Goal: Navigation & Orientation: Find specific page/section

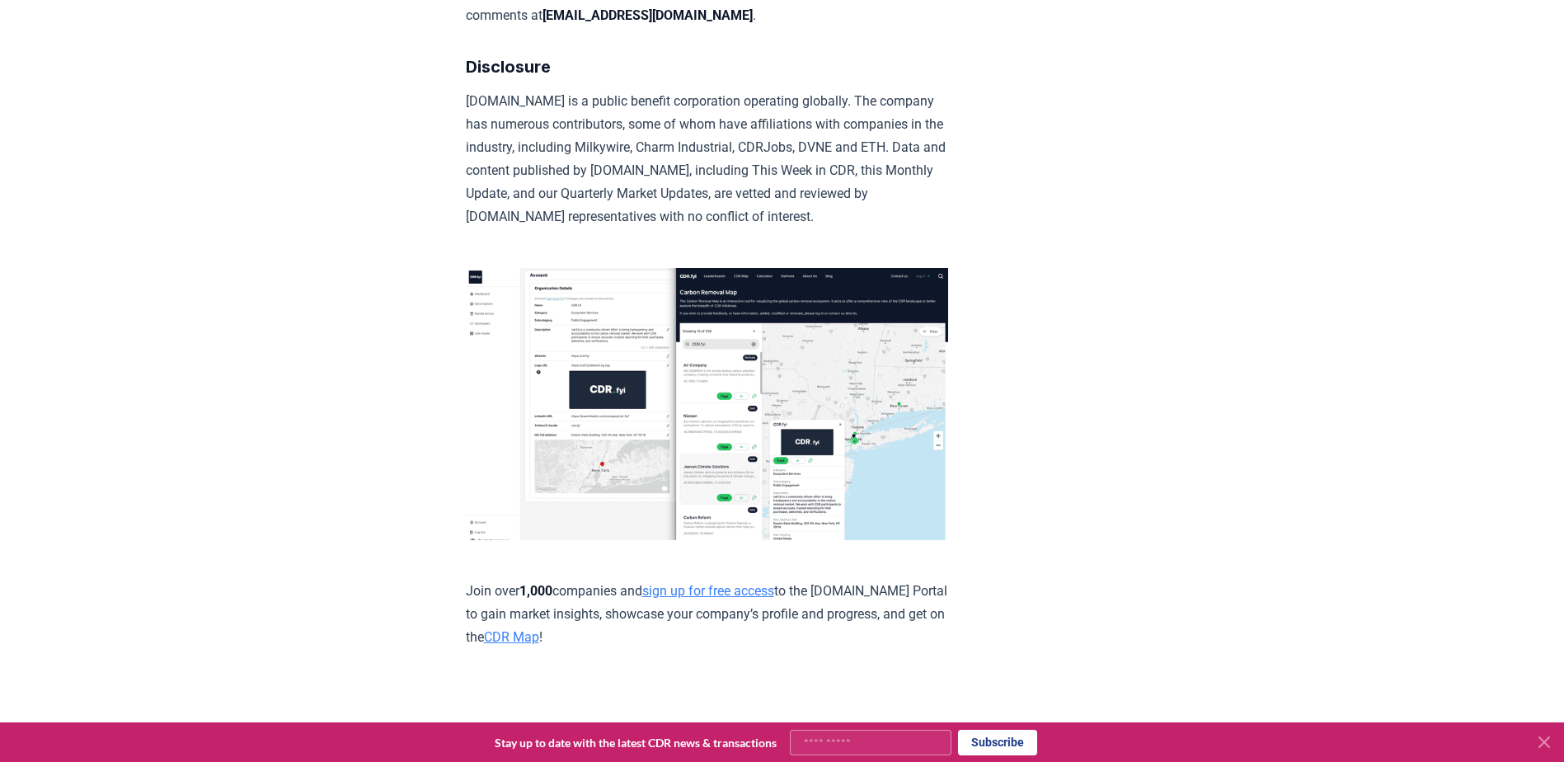
scroll to position [9279, 0]
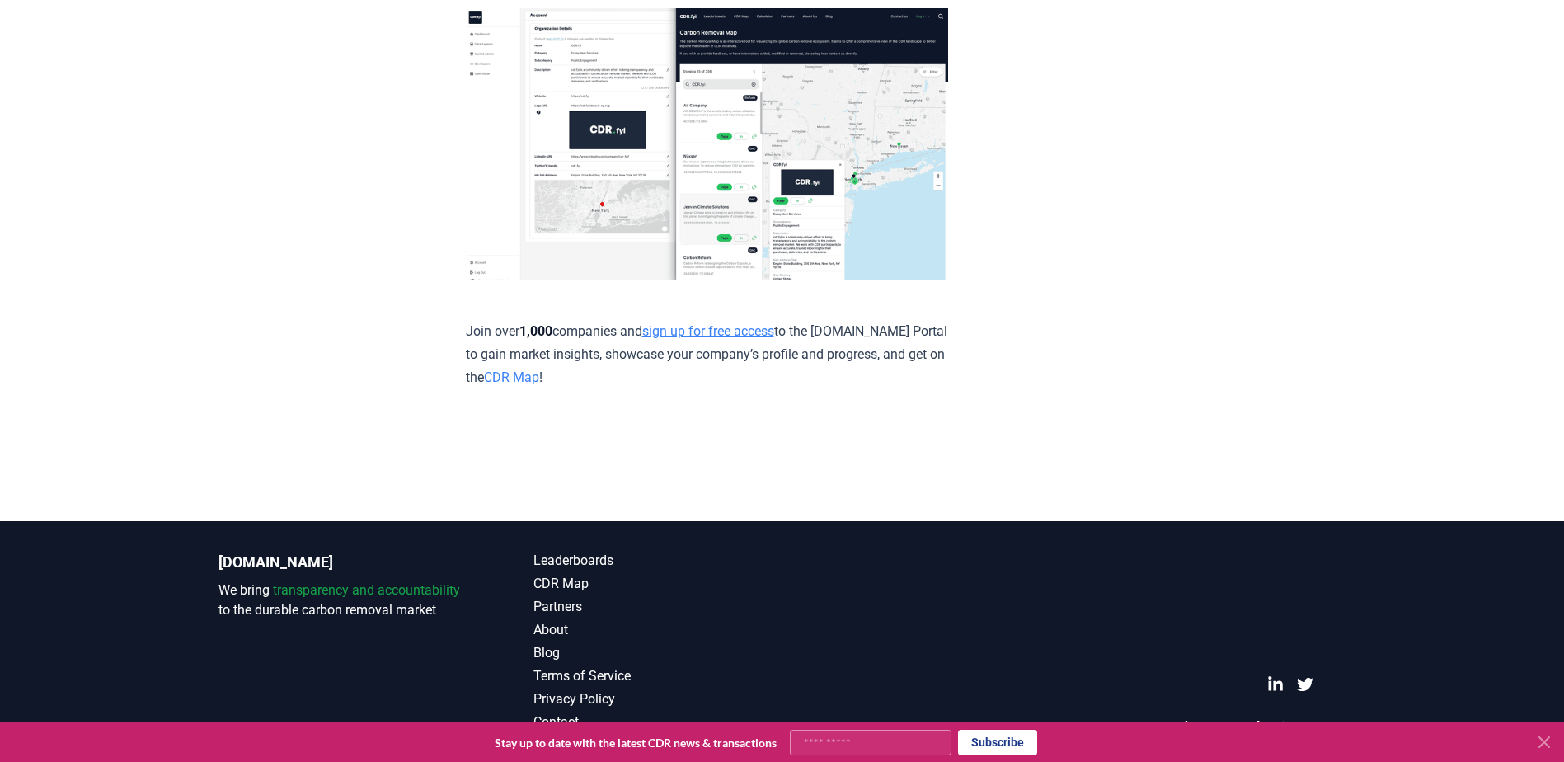
click at [813, 172] on img at bounding box center [707, 144] width 482 height 272
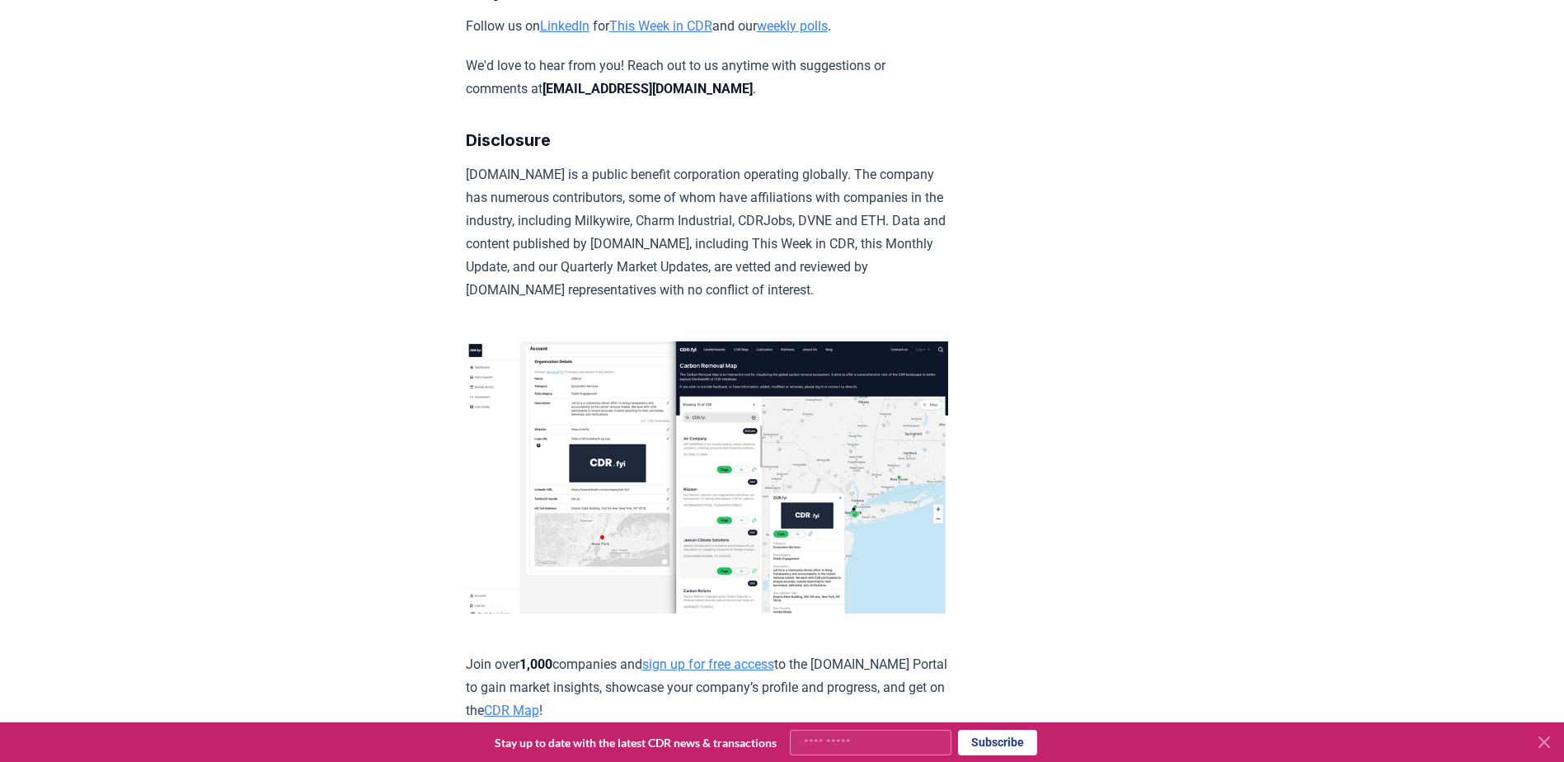
scroll to position [8454, 0]
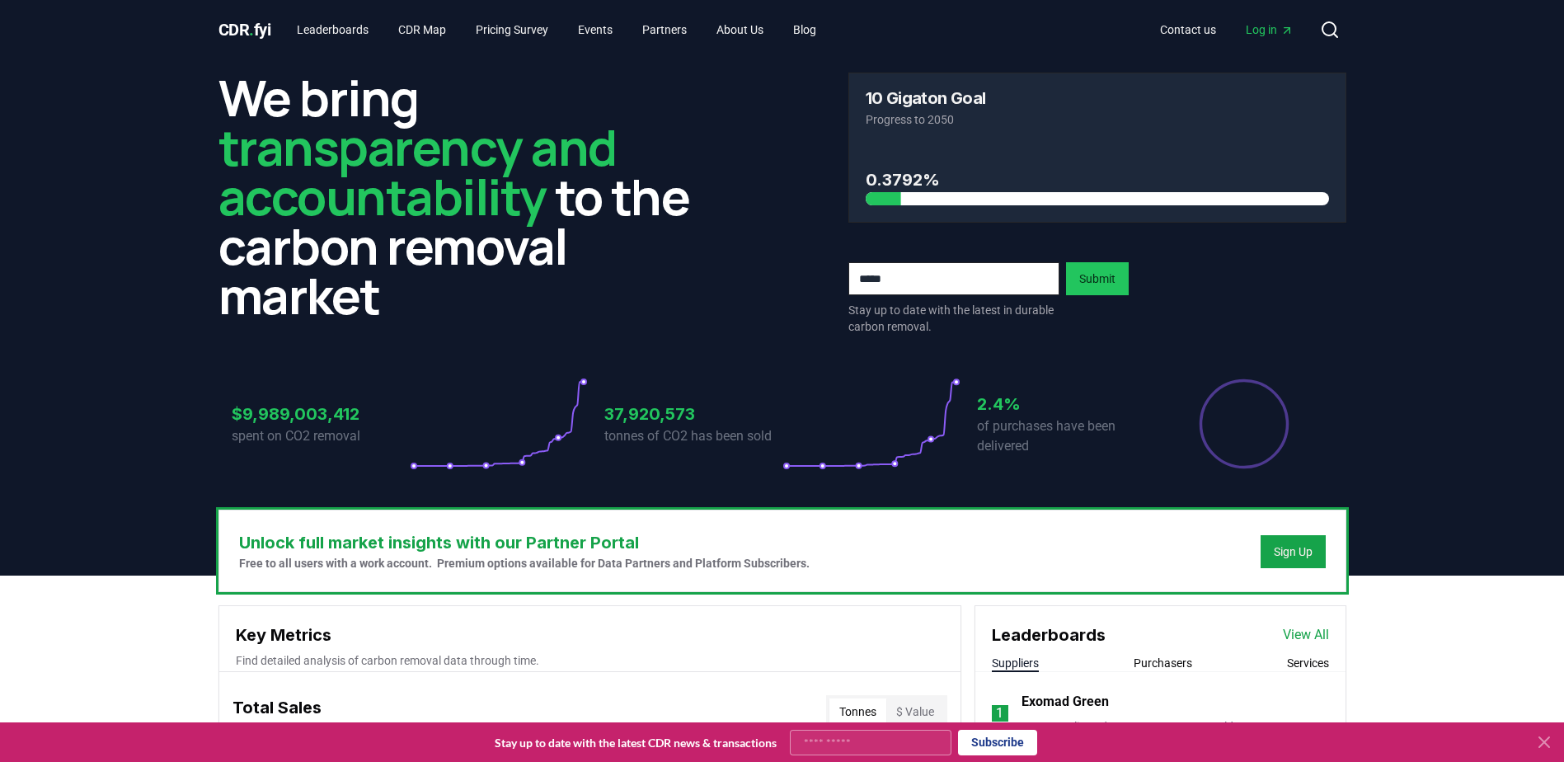
click at [1544, 742] on icon at bounding box center [1544, 742] width 10 height 10
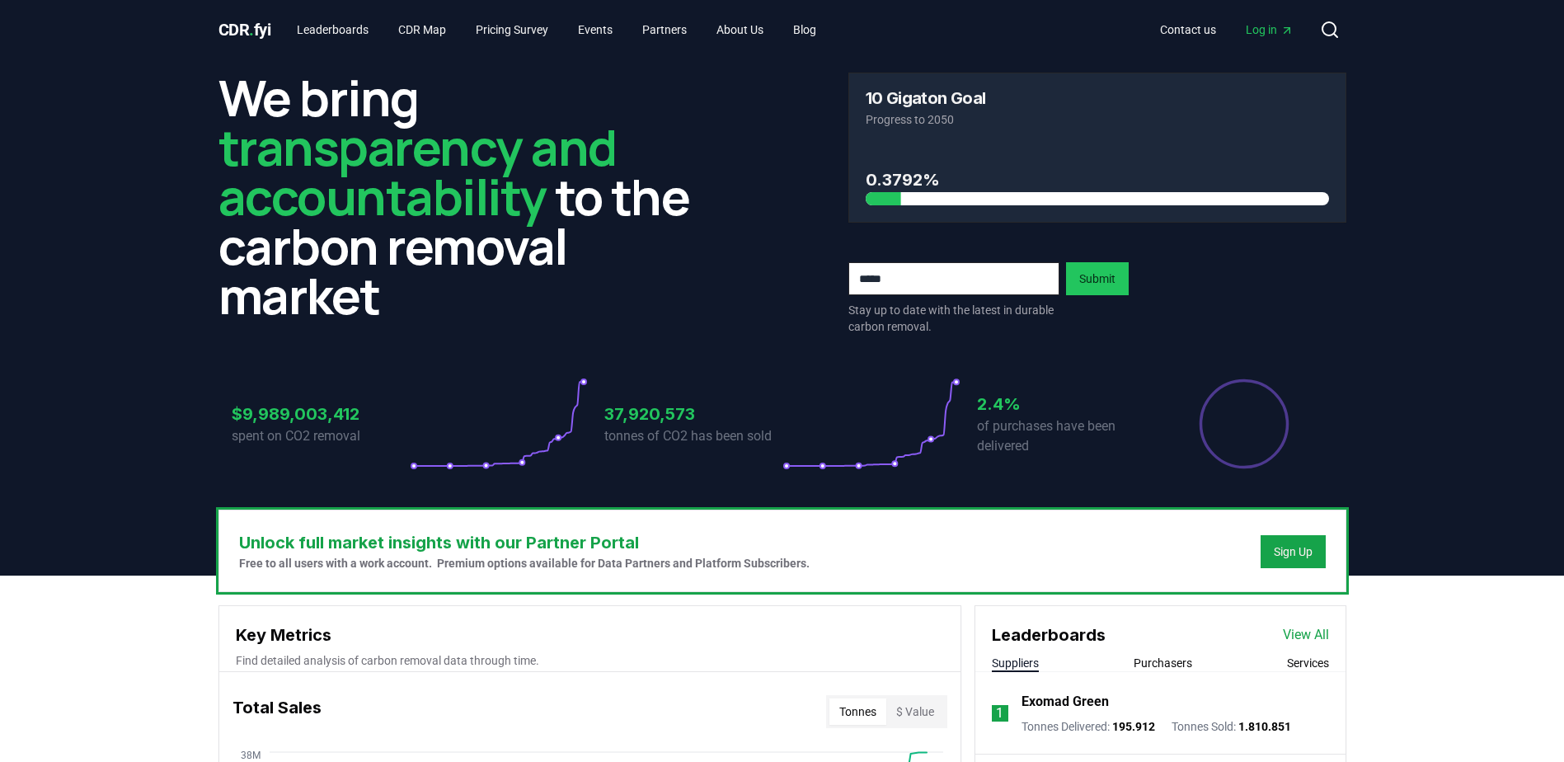
click at [1261, 26] on span "Log in" at bounding box center [1270, 29] width 48 height 16
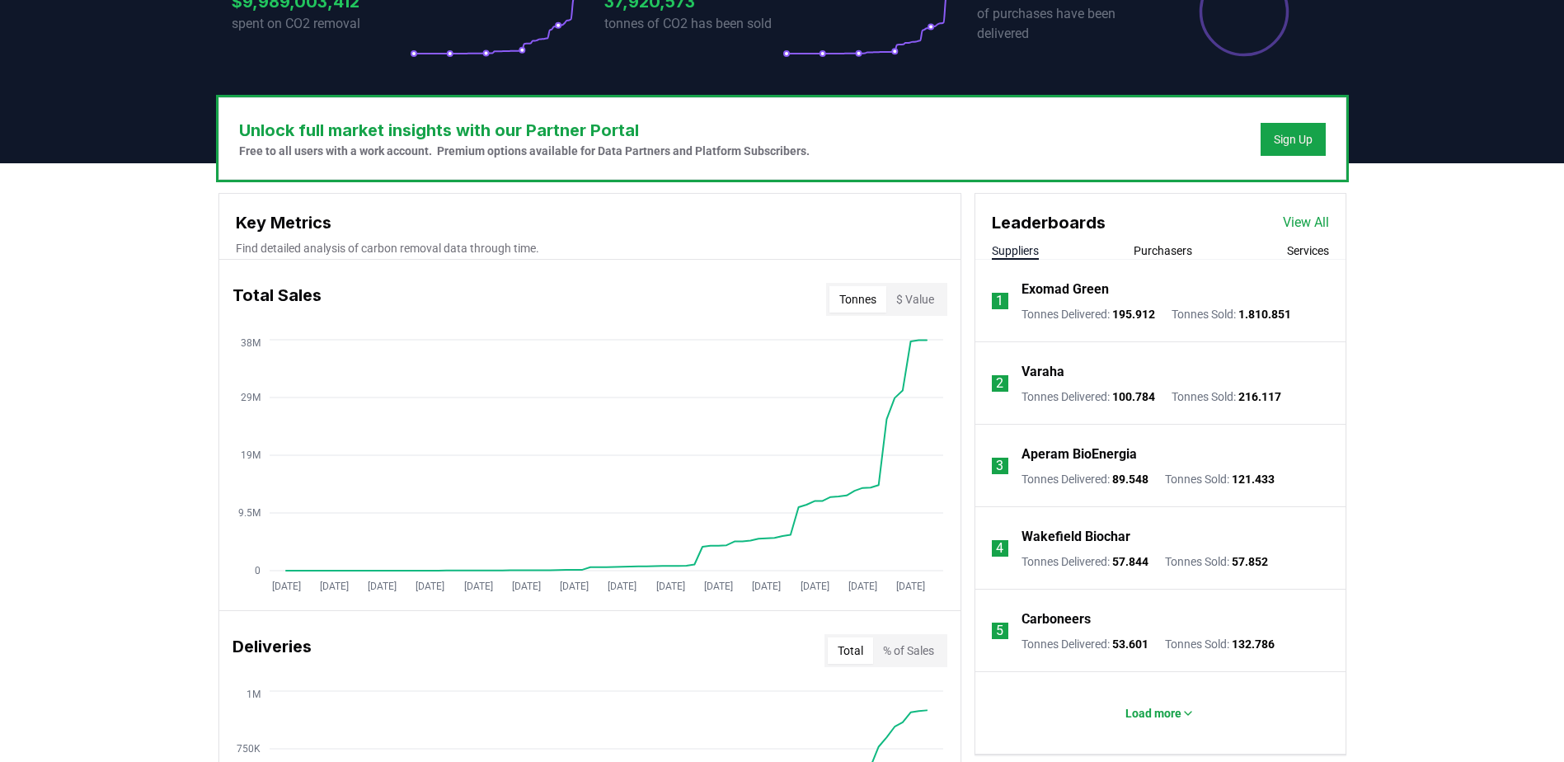
scroll to position [495, 0]
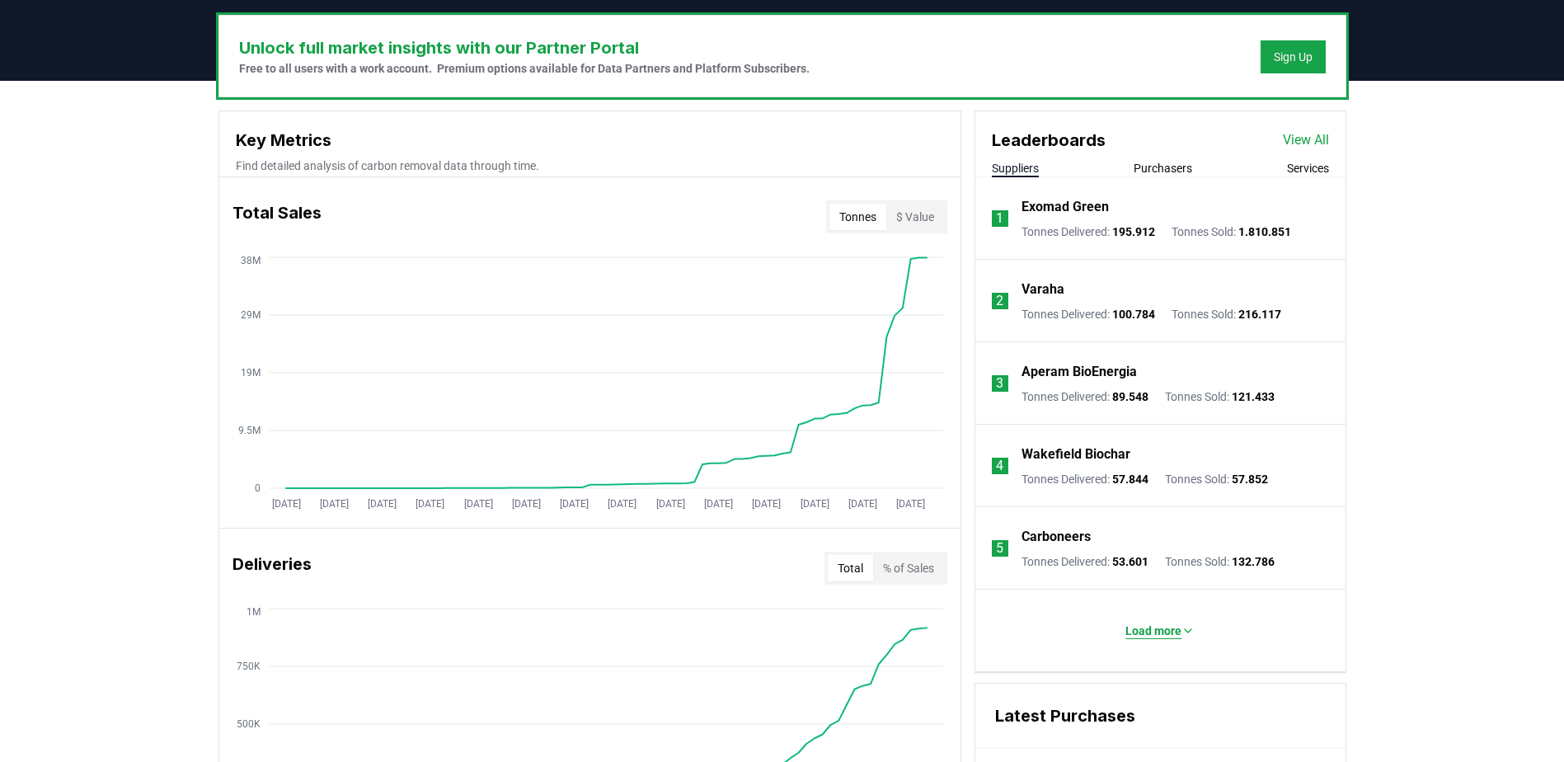
click at [1150, 632] on p "Load more" at bounding box center [1153, 630] width 56 height 16
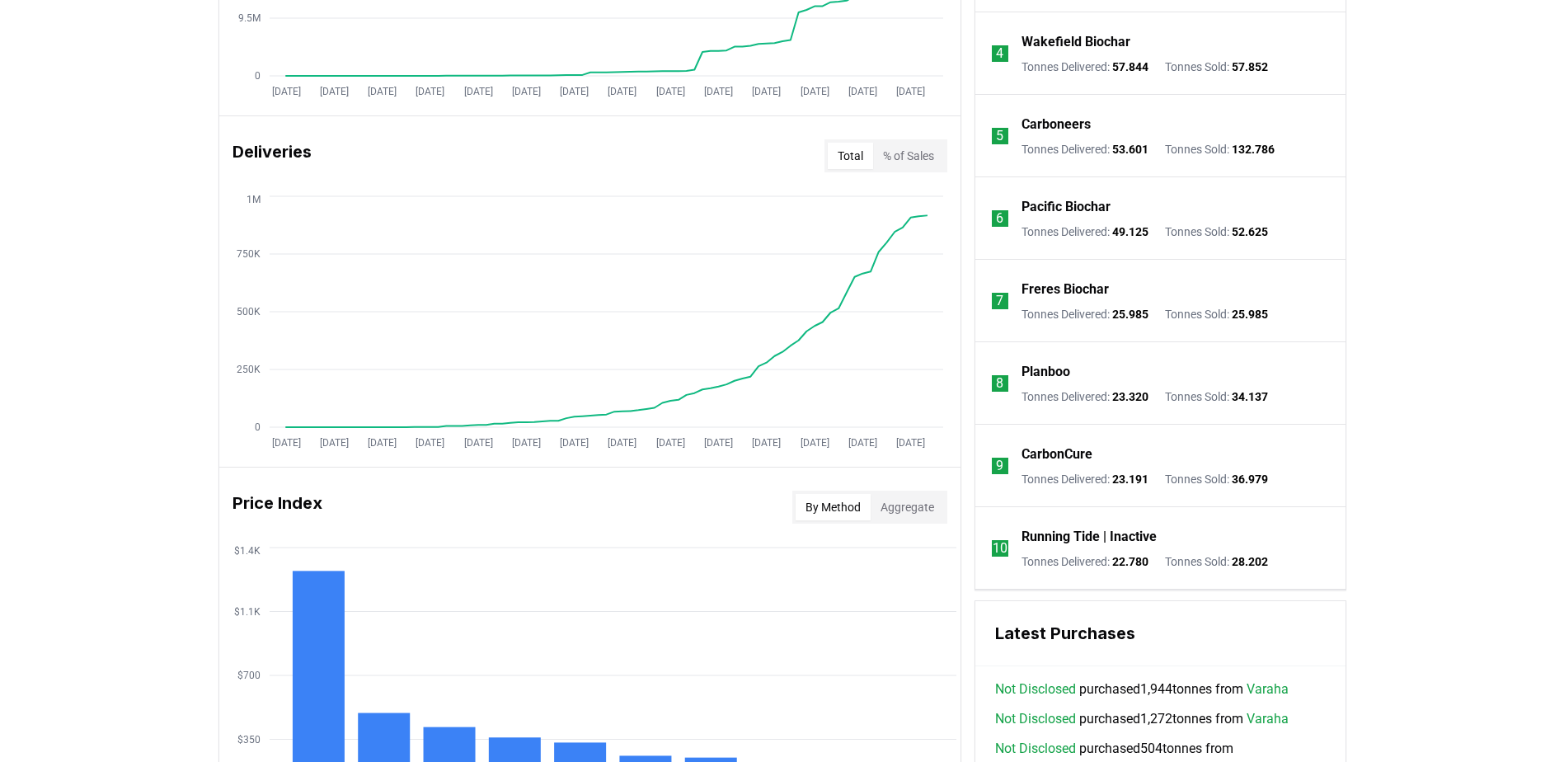
scroll to position [330, 0]
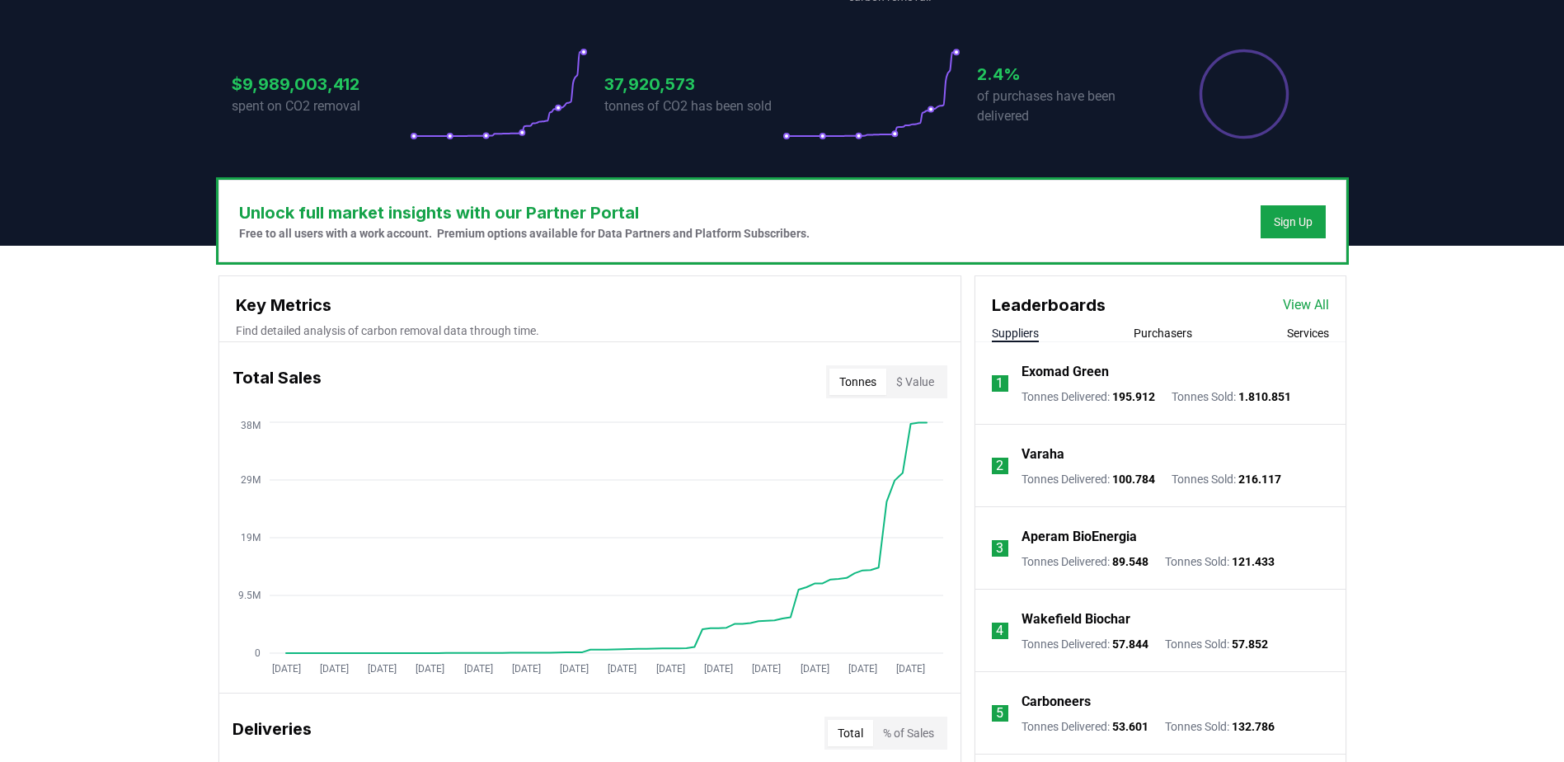
click at [1169, 330] on button "Purchasers" at bounding box center [1163, 333] width 59 height 16
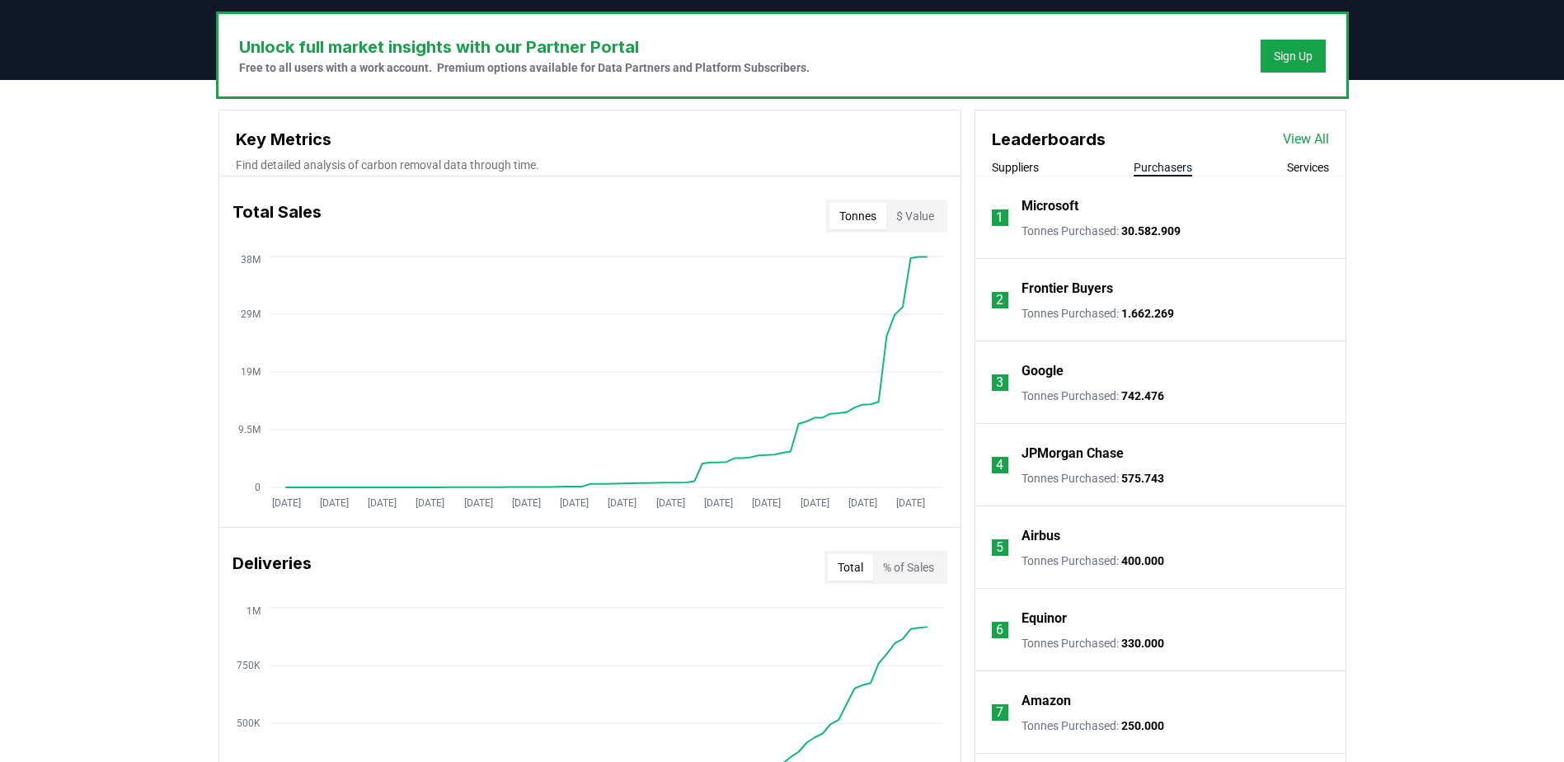
scroll to position [495, 0]
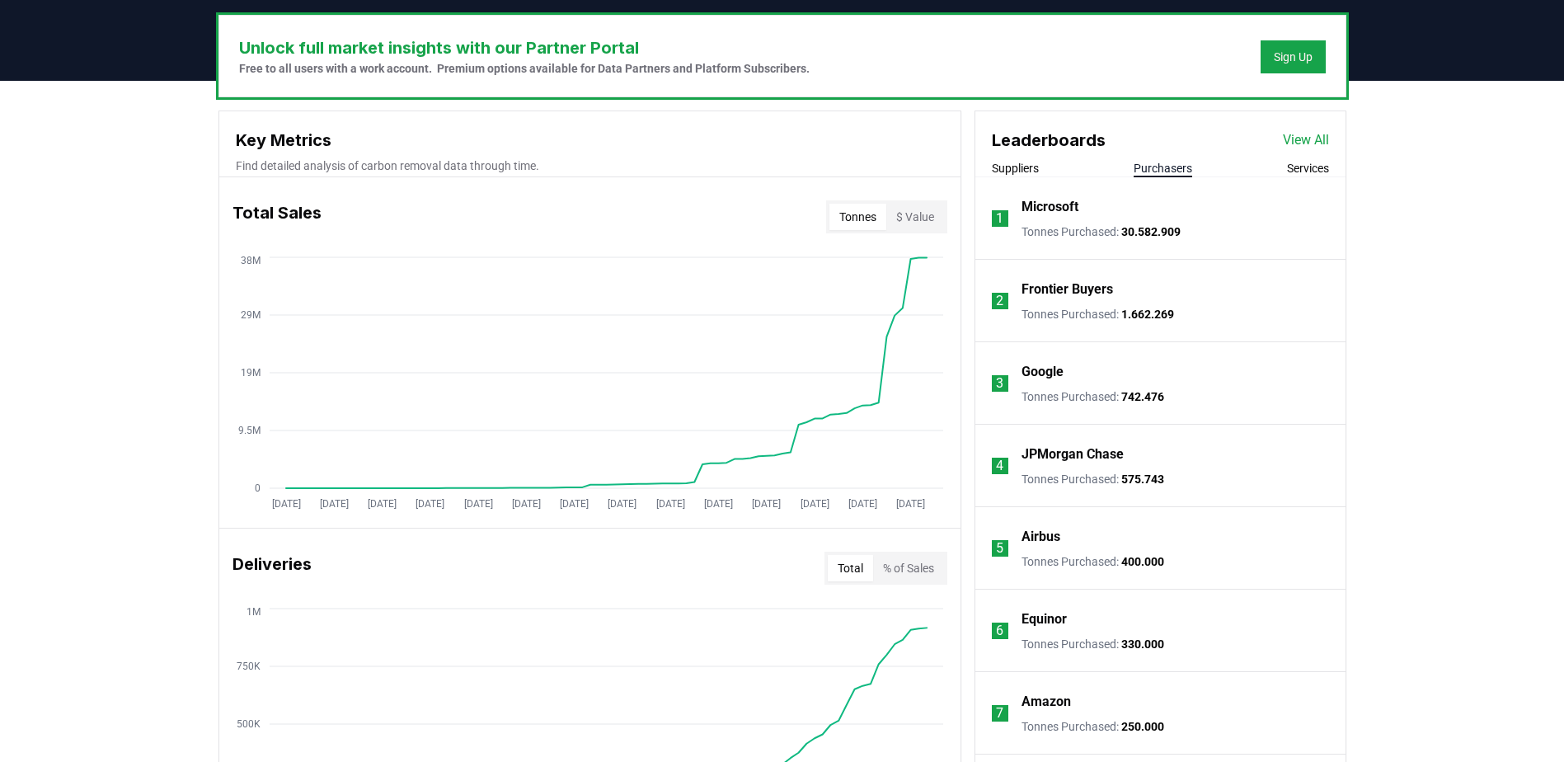
click at [1300, 172] on button "Services" at bounding box center [1308, 168] width 42 height 16
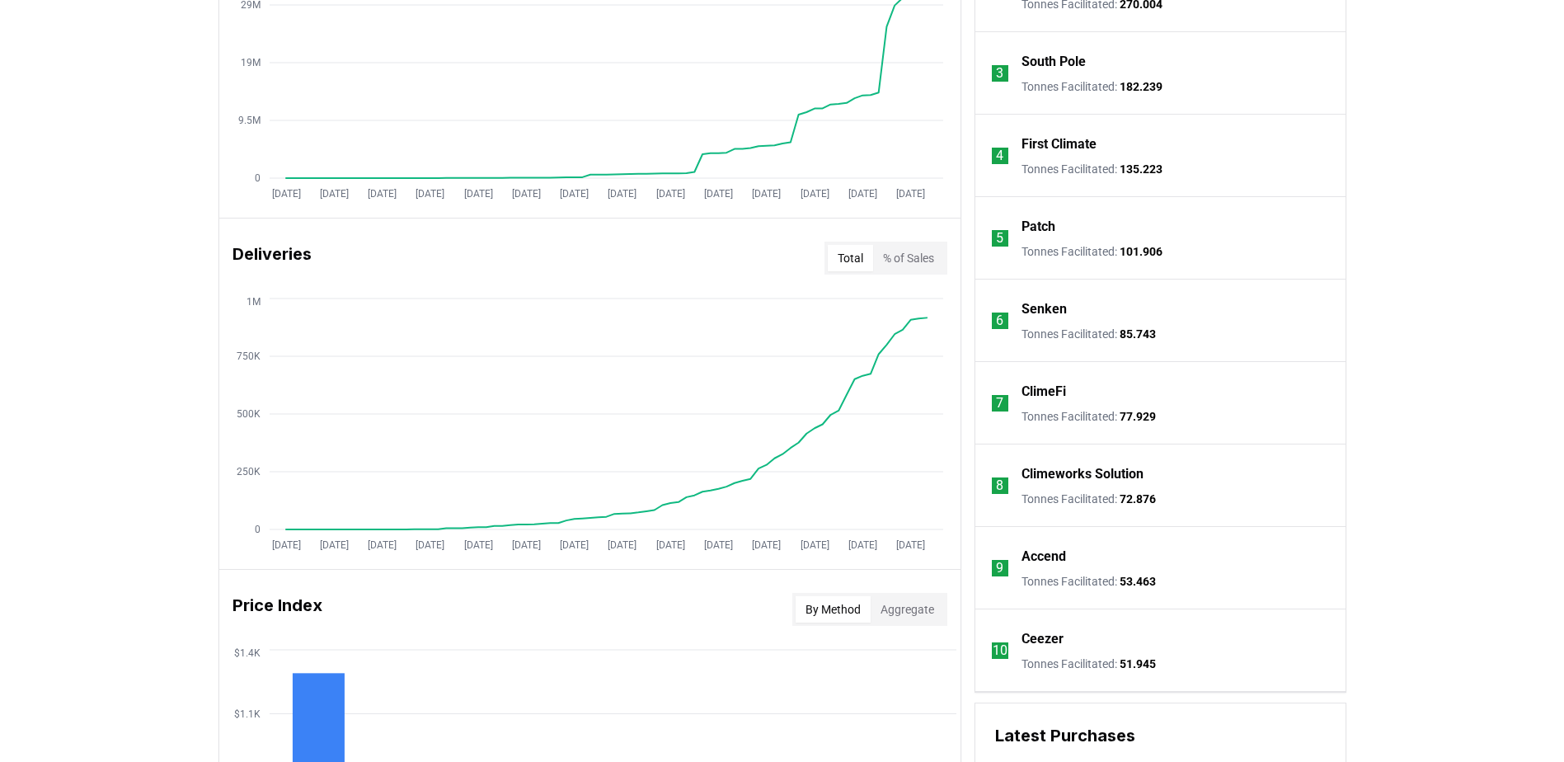
scroll to position [577, 0]
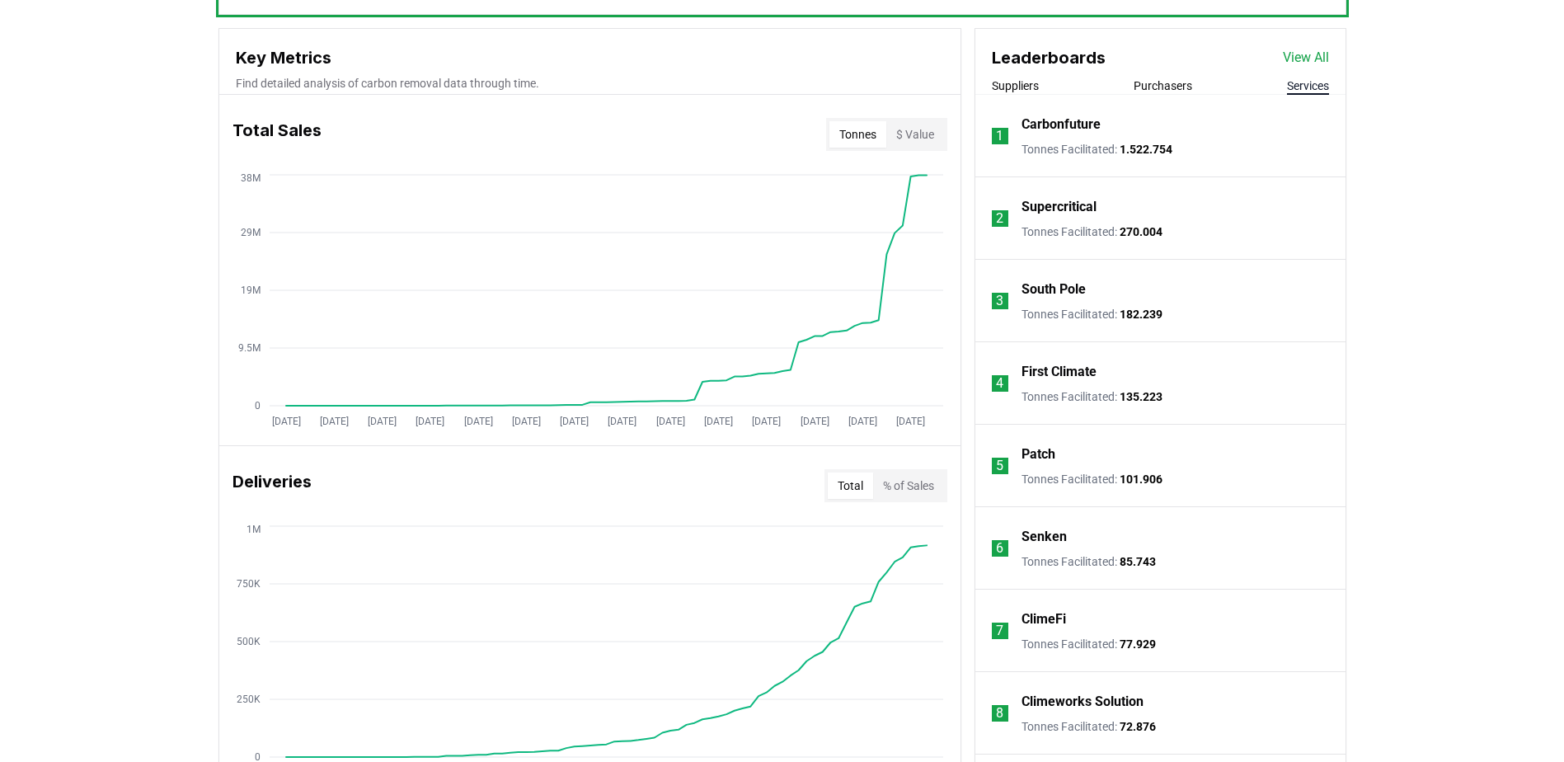
click at [932, 134] on button "$ Value" at bounding box center [915, 134] width 58 height 26
click at [844, 140] on button "Tonnes" at bounding box center [857, 134] width 57 height 26
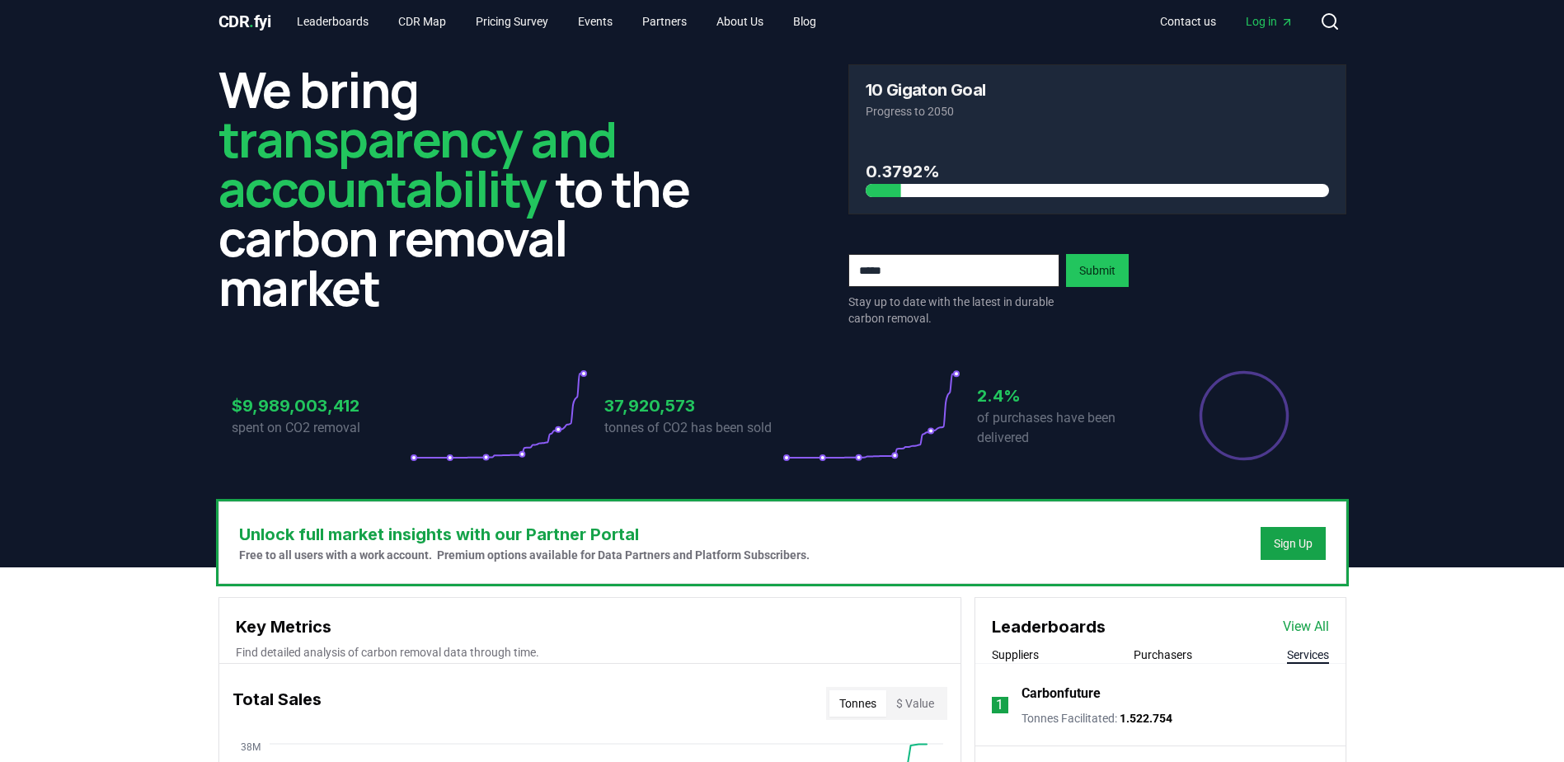
scroll to position [0, 0]
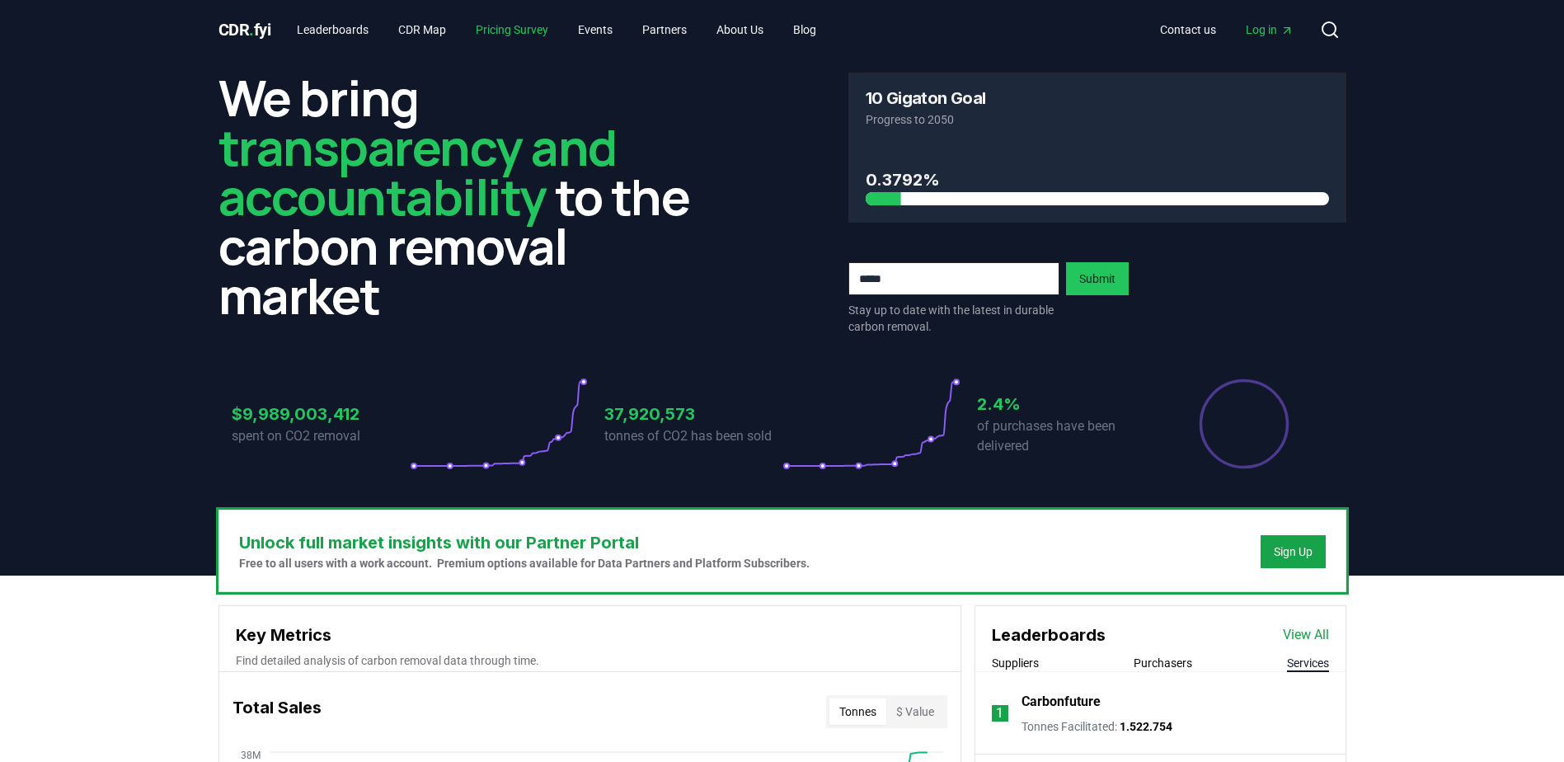
click at [519, 26] on link "Pricing Survey" at bounding box center [512, 30] width 99 height 30
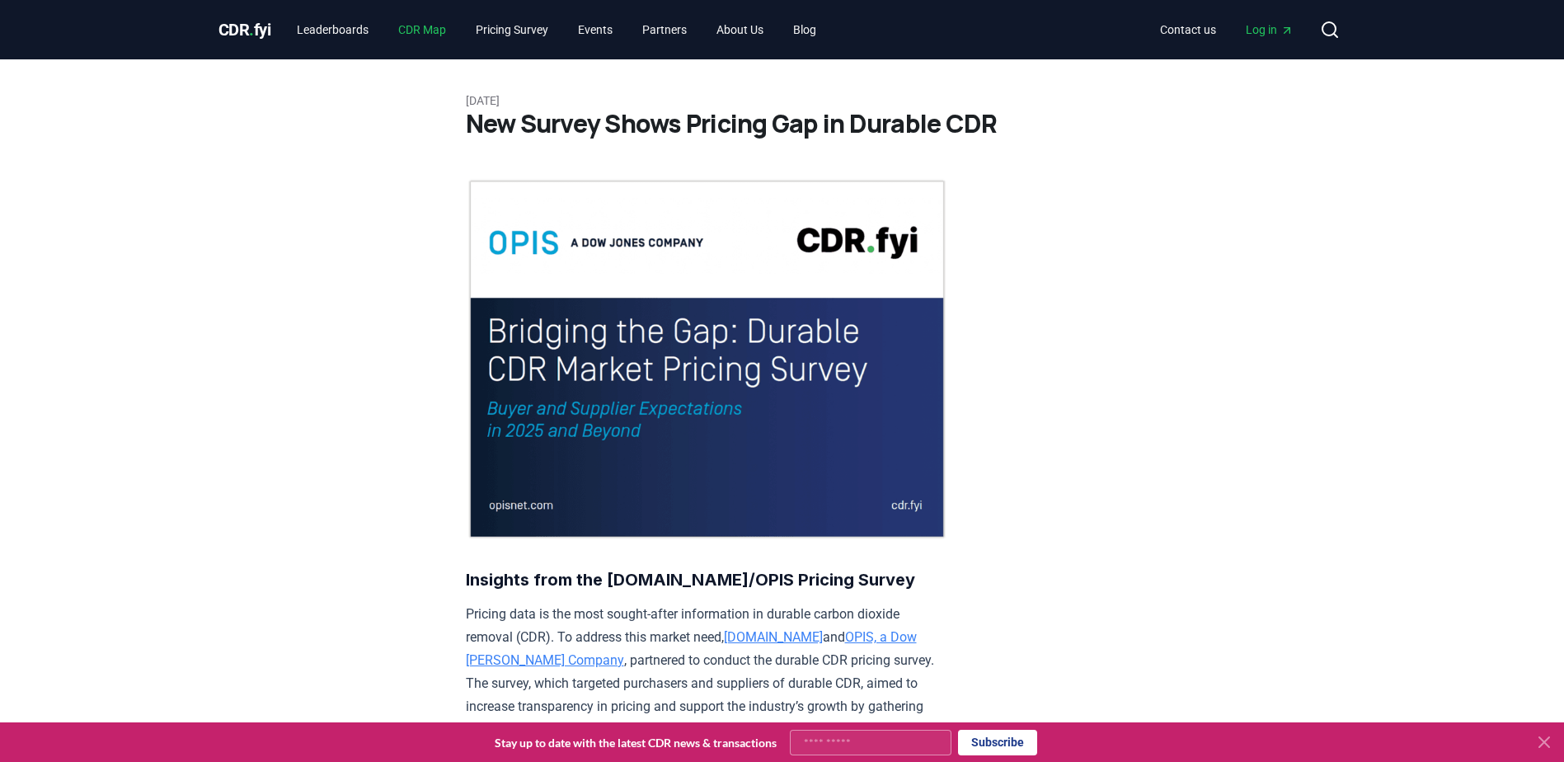
click at [419, 27] on link "CDR Map" at bounding box center [422, 30] width 74 height 30
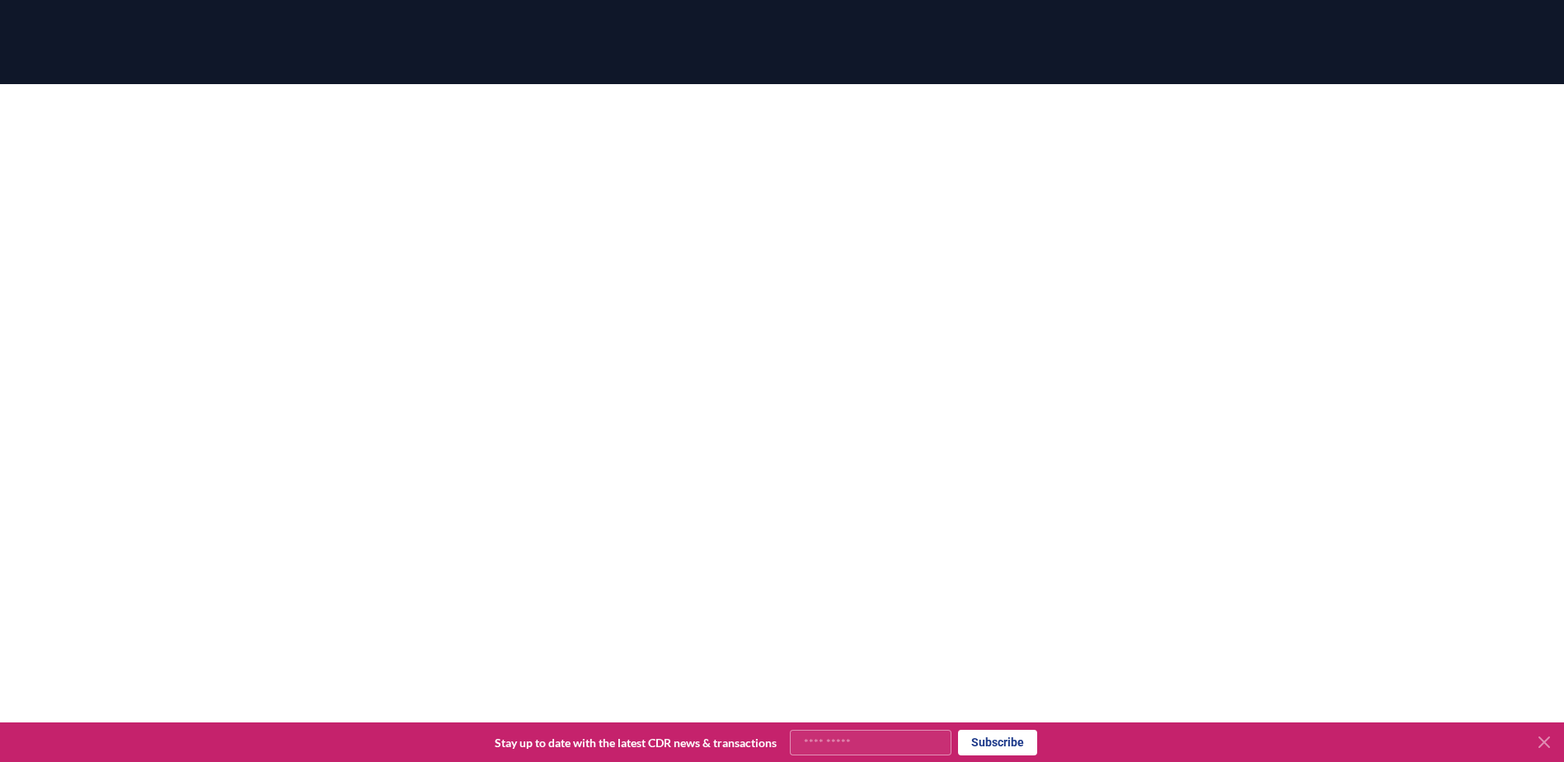
scroll to position [165, 0]
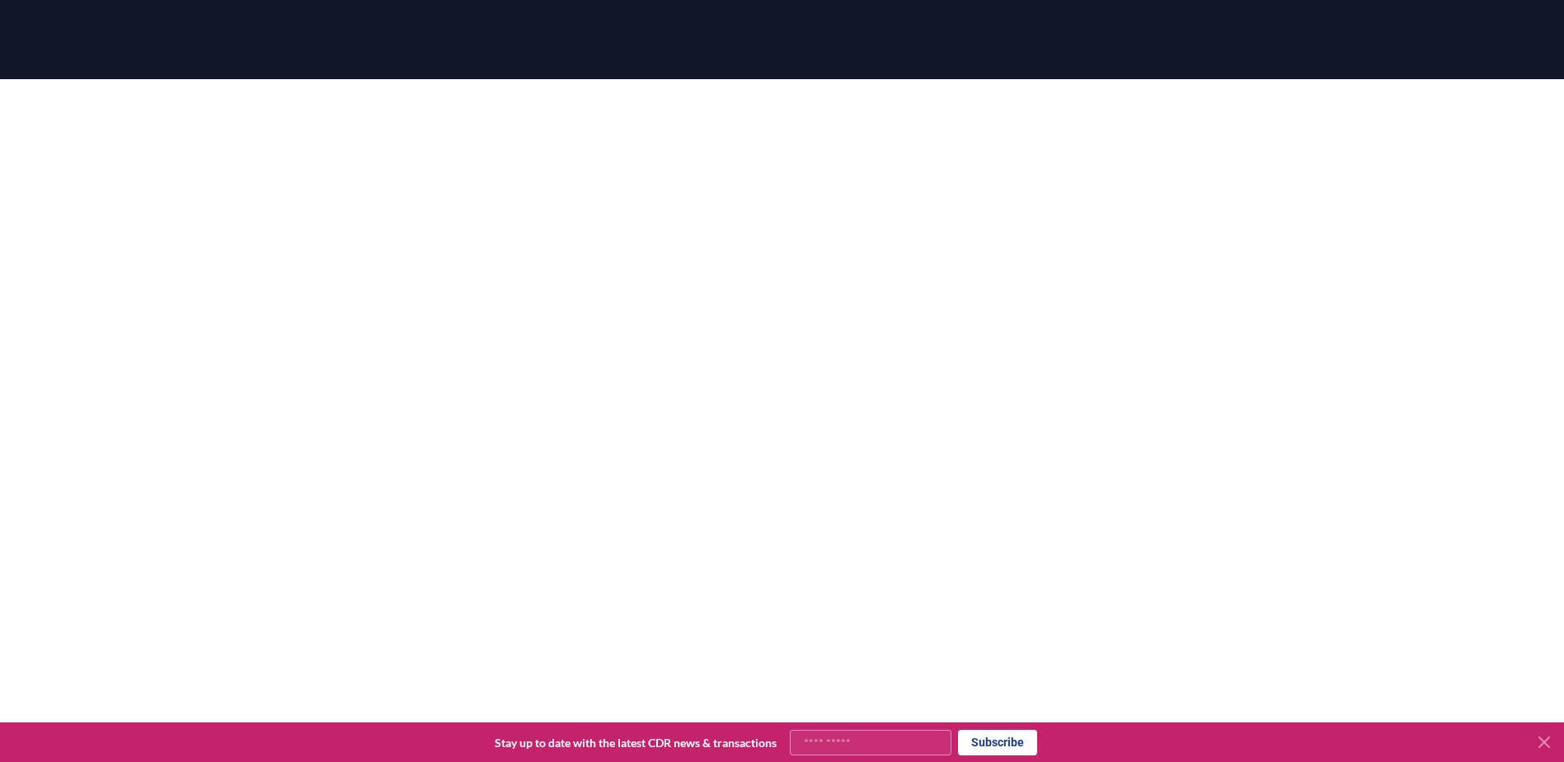
click at [1542, 741] on icon at bounding box center [1544, 742] width 20 height 20
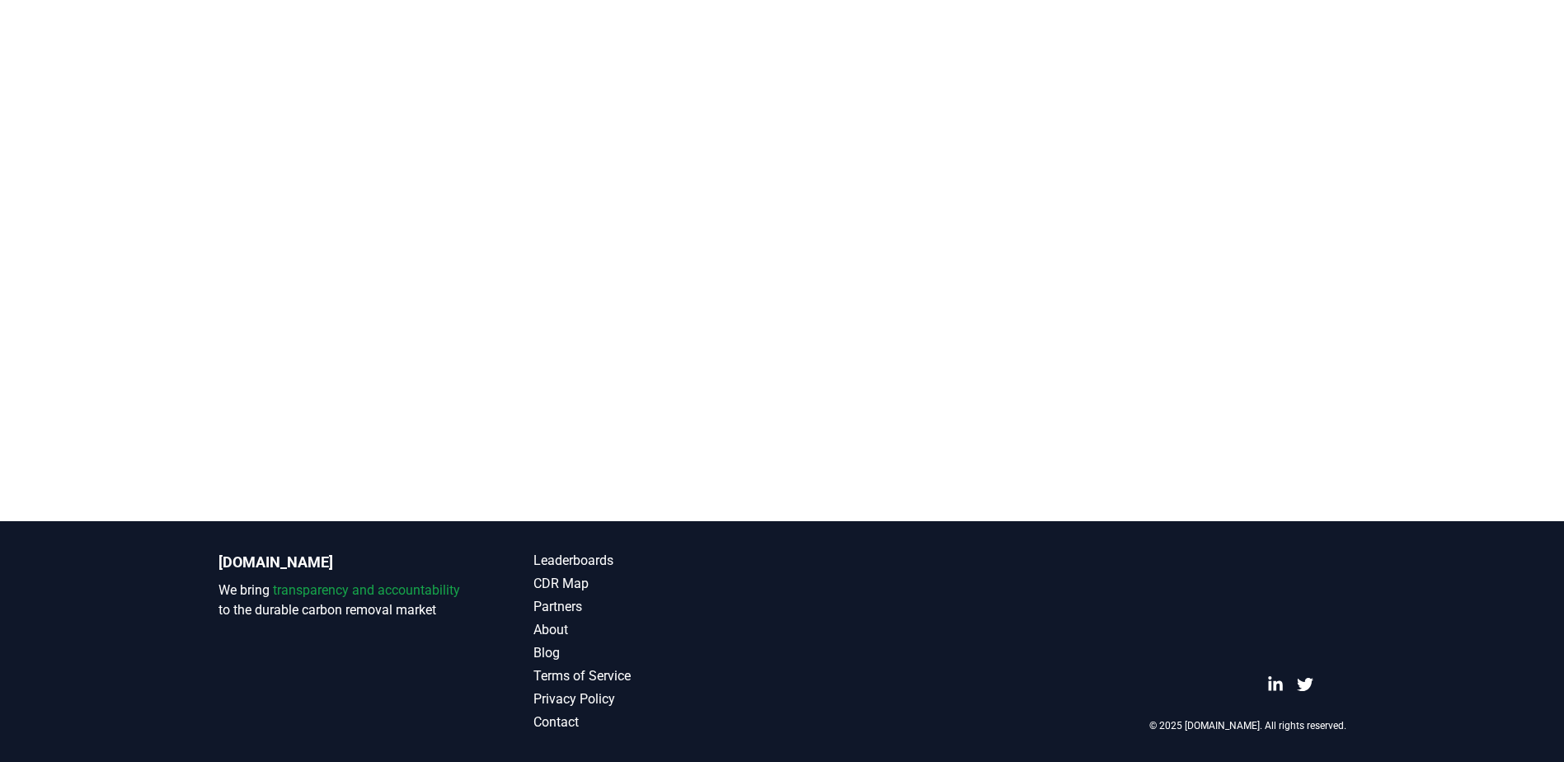
scroll to position [0, 0]
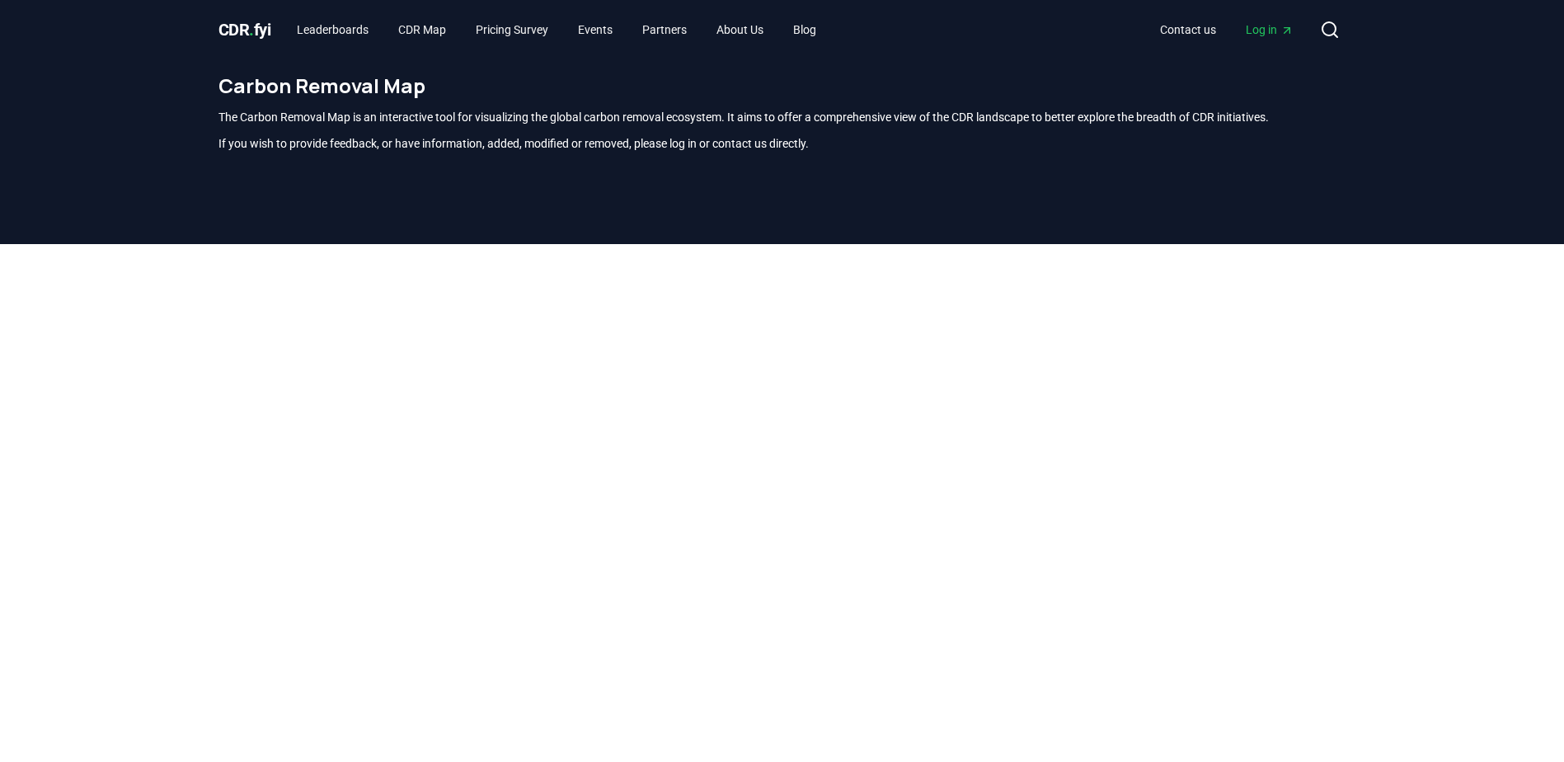
click at [249, 22] on span "CDR . fyi" at bounding box center [244, 30] width 53 height 20
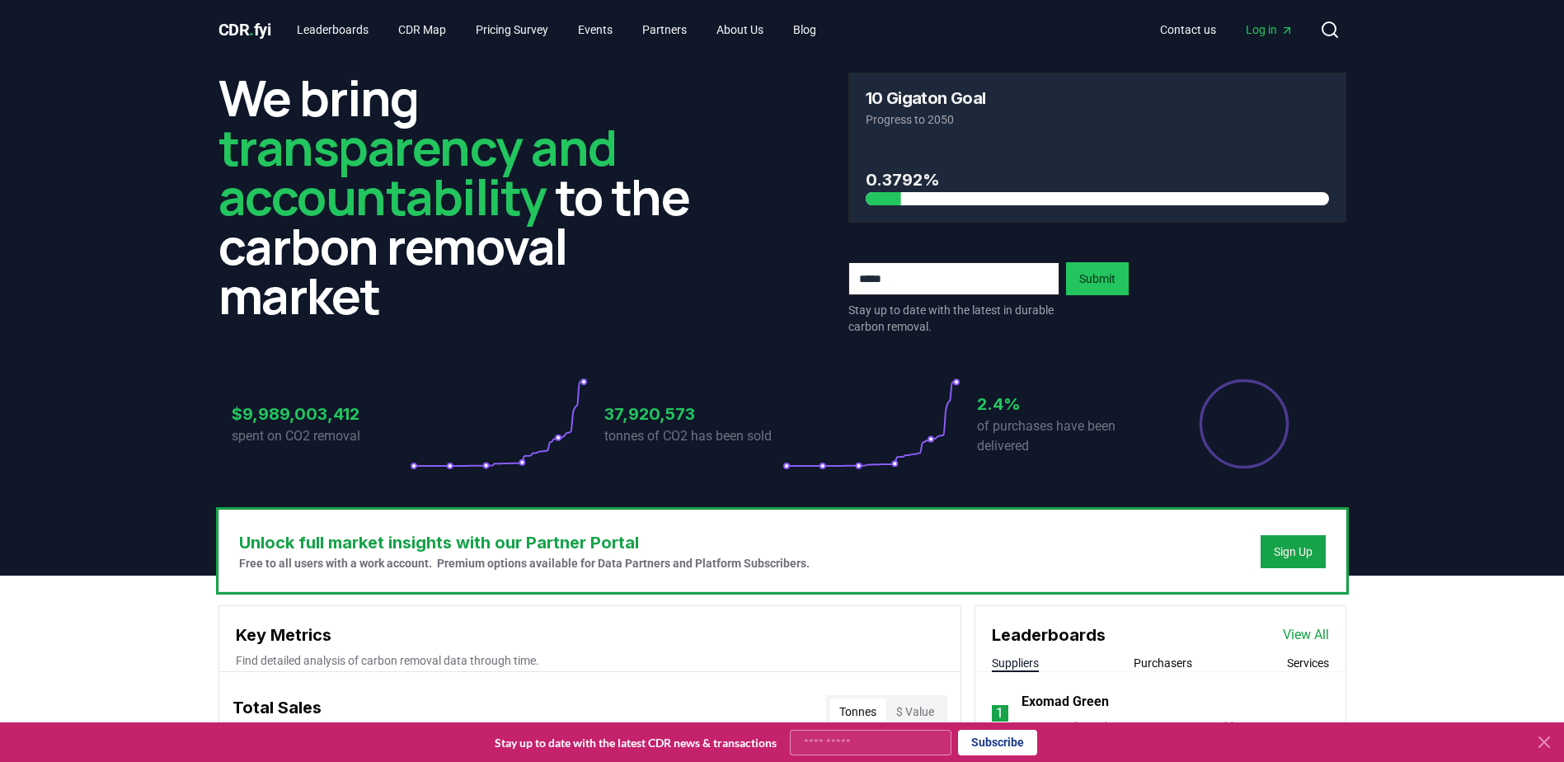
click at [1539, 740] on icon at bounding box center [1544, 742] width 20 height 20
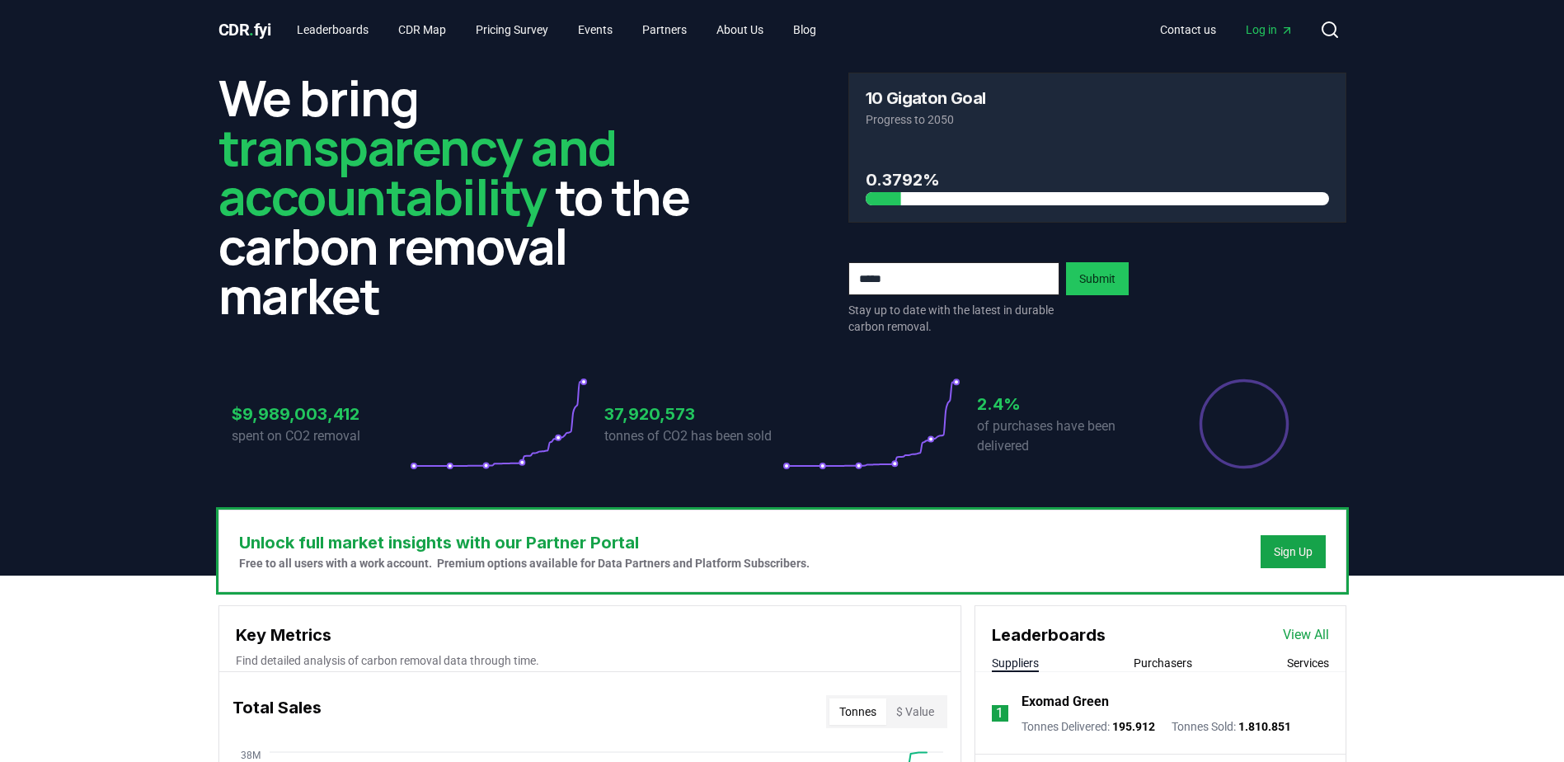
scroll to position [495, 0]
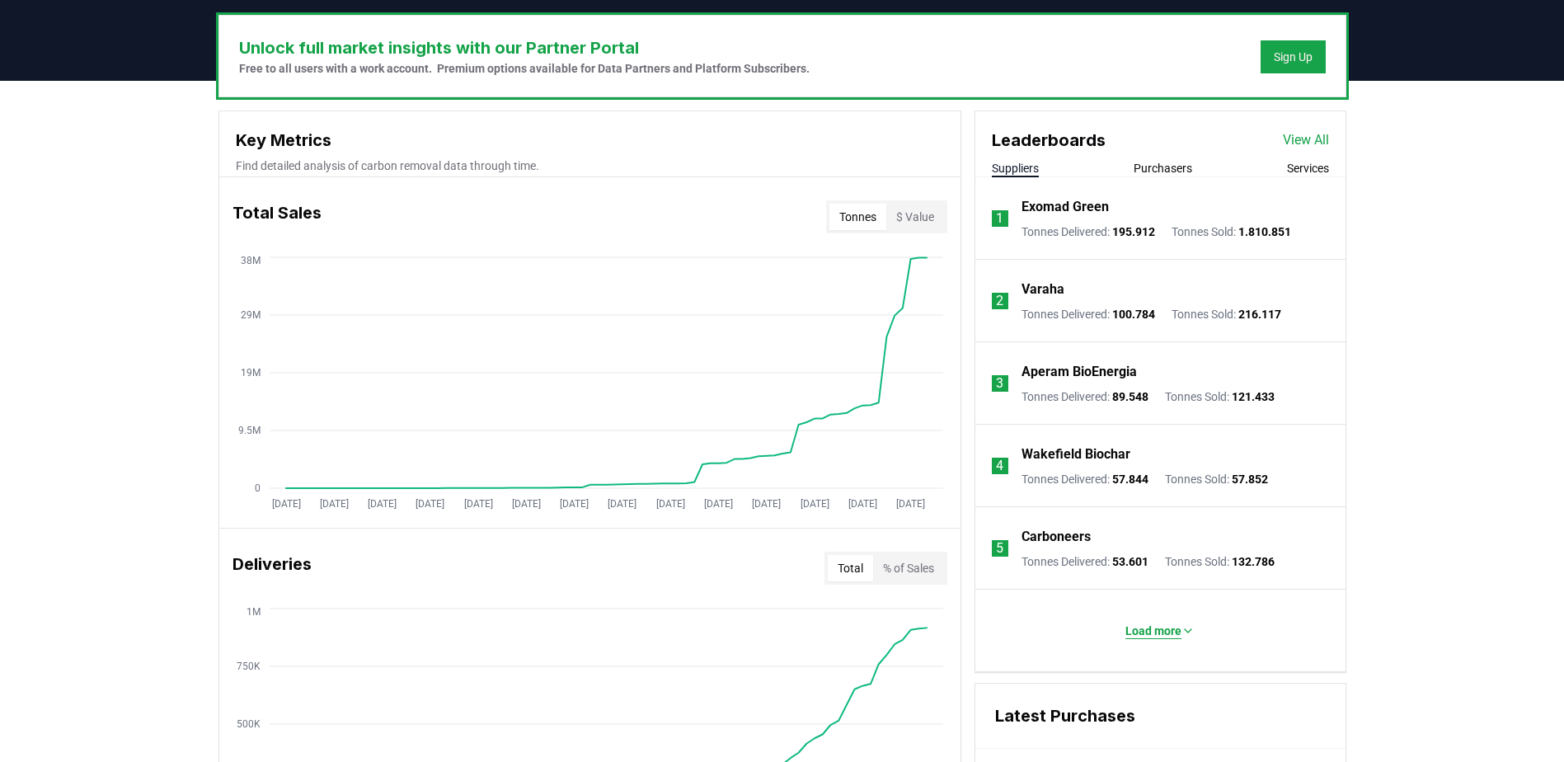
click at [1154, 627] on p "Load more" at bounding box center [1153, 630] width 56 height 16
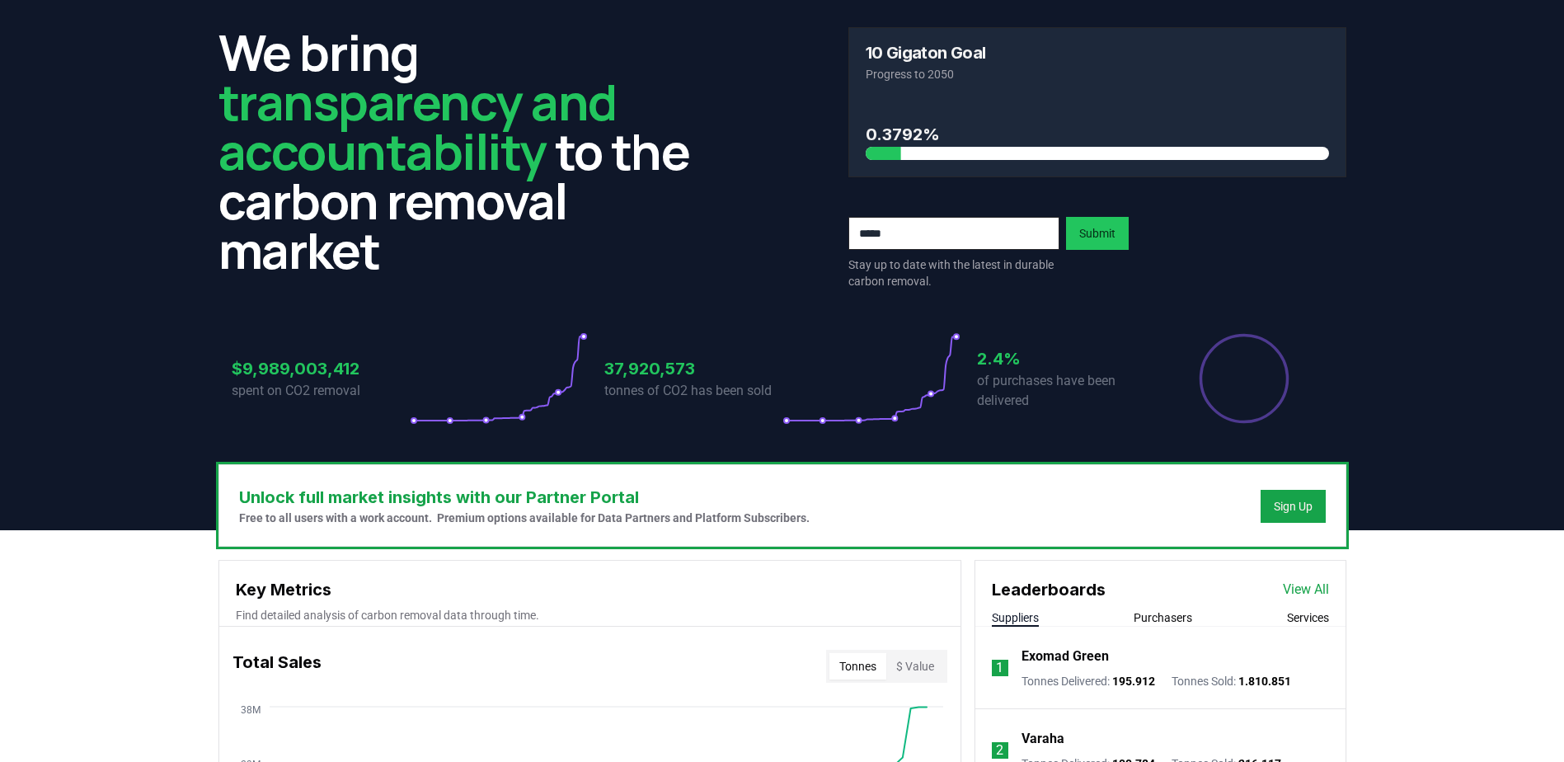
scroll to position [0, 0]
